Goal: Task Accomplishment & Management: Manage account settings

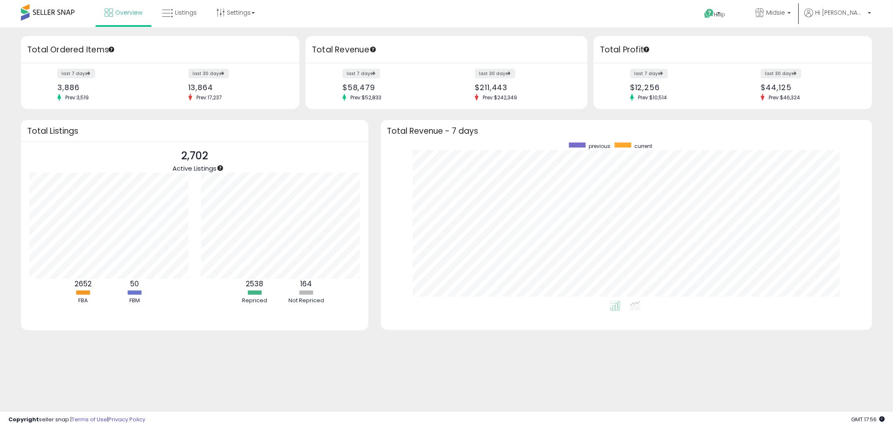
drag, startPoint x: 338, startPoint y: 364, endPoint x: 335, endPoint y: 349, distance: 15.3
click at [335, 349] on div "Retrieving insights data.. Retrieving overview data.. Total Ordered Items last …" at bounding box center [446, 201] width 893 height 348
click at [170, 5] on link "Listings" at bounding box center [179, 12] width 47 height 25
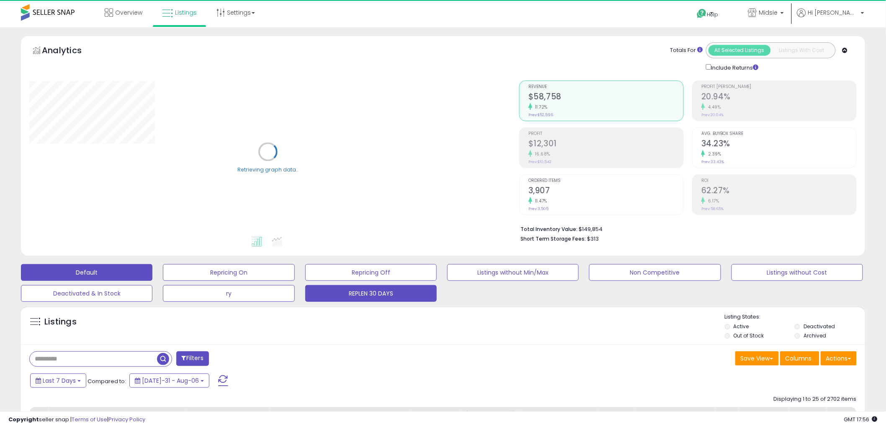
click at [294, 281] on button "REPLEN 30 DAYS" at bounding box center [229, 272] width 132 height 17
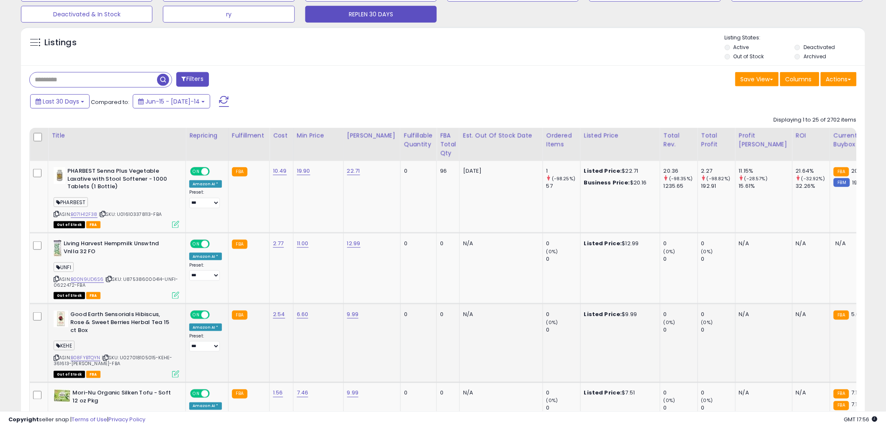
scroll to position [172, 490]
click at [74, 76] on input "text" at bounding box center [93, 79] width 127 height 15
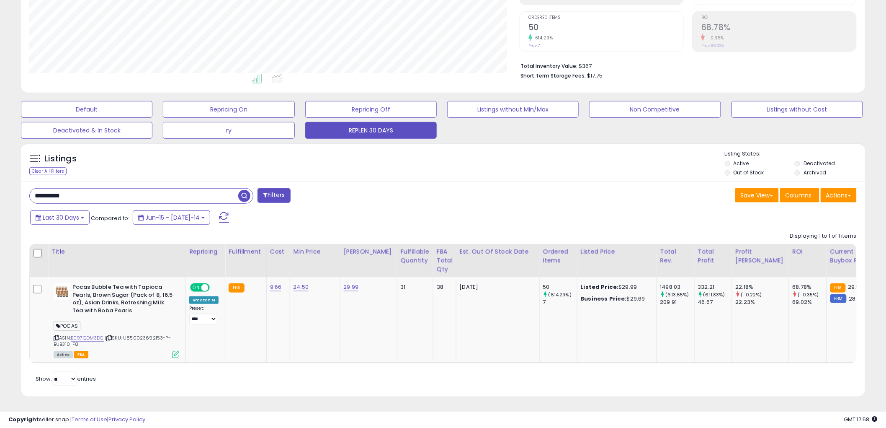
scroll to position [170, 0]
click at [111, 335] on icon at bounding box center [108, 337] width 5 height 5
click at [57, 335] on icon at bounding box center [56, 337] width 5 height 5
click at [121, 188] on input "**********" at bounding box center [134, 195] width 209 height 15
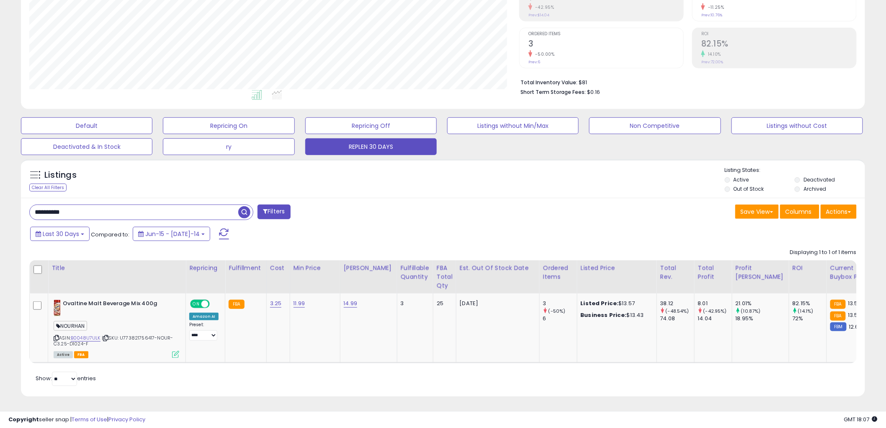
scroll to position [154, 0]
drag, startPoint x: 85, startPoint y: 295, endPoint x: 64, endPoint y: 301, distance: 22.0
click at [64, 301] on b "Ovaltine Malt Beverage Mix 400g" at bounding box center [114, 304] width 102 height 10
copy b "Ovaltine"
click at [90, 212] on input "**********" at bounding box center [134, 212] width 209 height 15
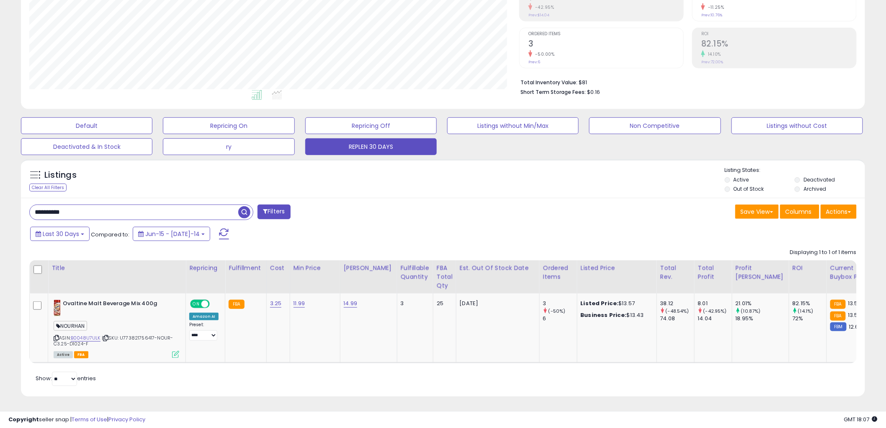
click at [90, 212] on input "**********" at bounding box center [134, 212] width 209 height 15
paste input "text"
type input "********"
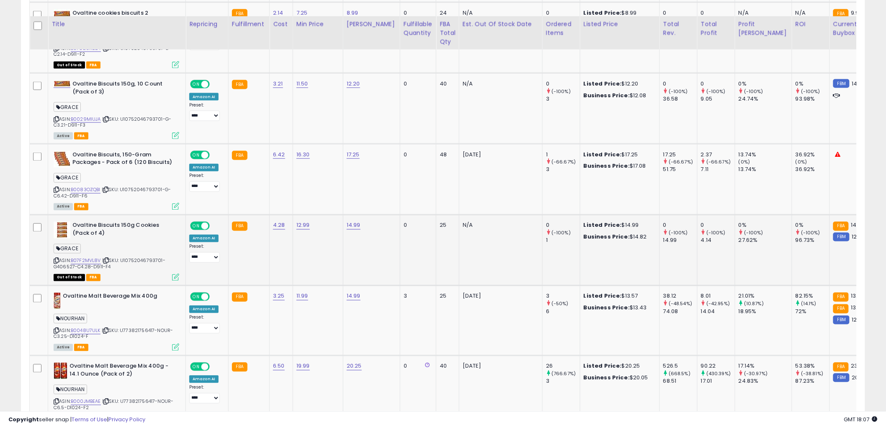
scroll to position [503, 0]
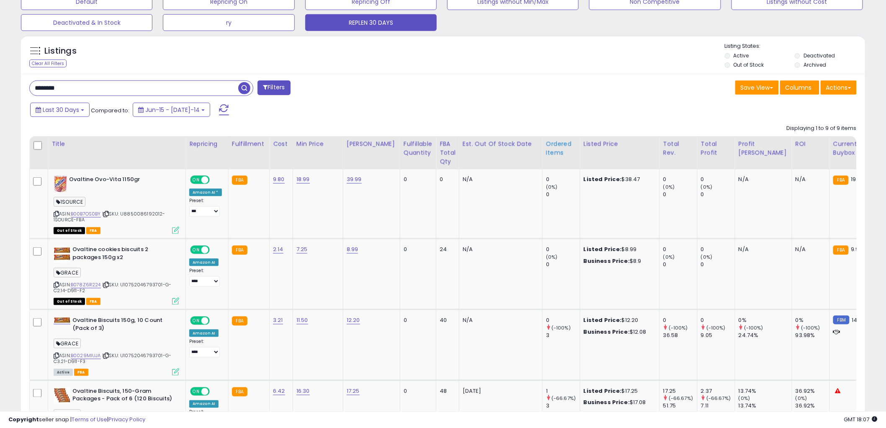
click at [547, 152] on div "Ordered Items" at bounding box center [561, 148] width 31 height 18
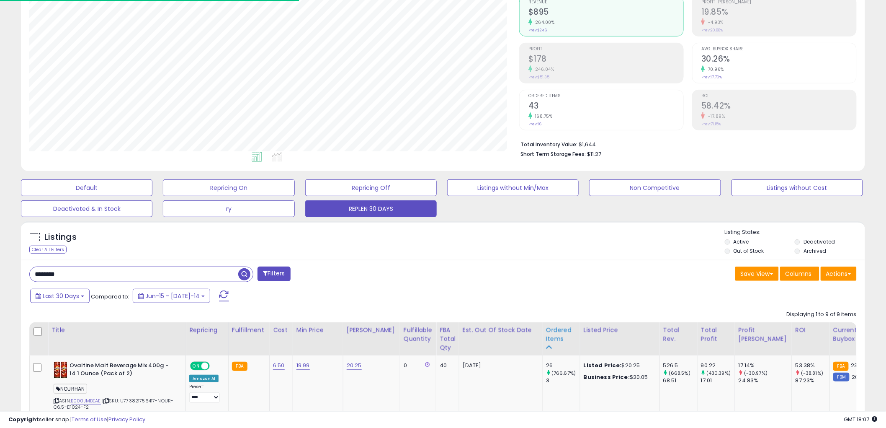
scroll to position [271, 0]
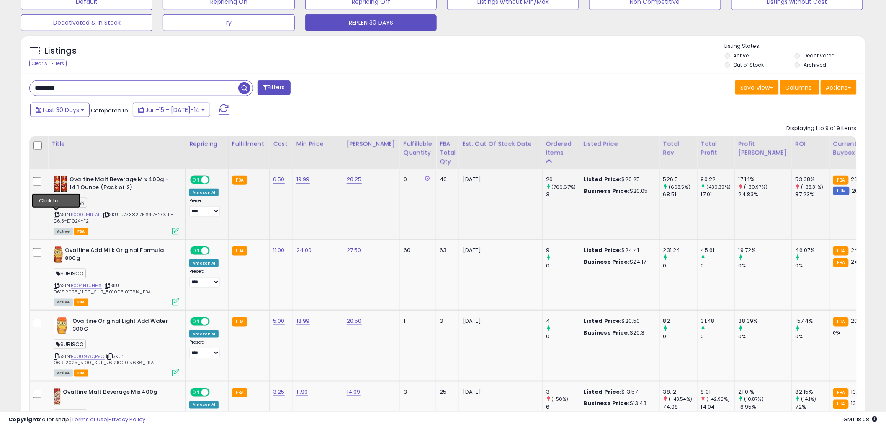
click at [55, 214] on icon at bounding box center [56, 214] width 5 height 5
click at [106, 214] on icon at bounding box center [105, 214] width 5 height 5
click at [57, 214] on icon at bounding box center [56, 214] width 5 height 5
